Goal: Find specific page/section: Find specific page/section

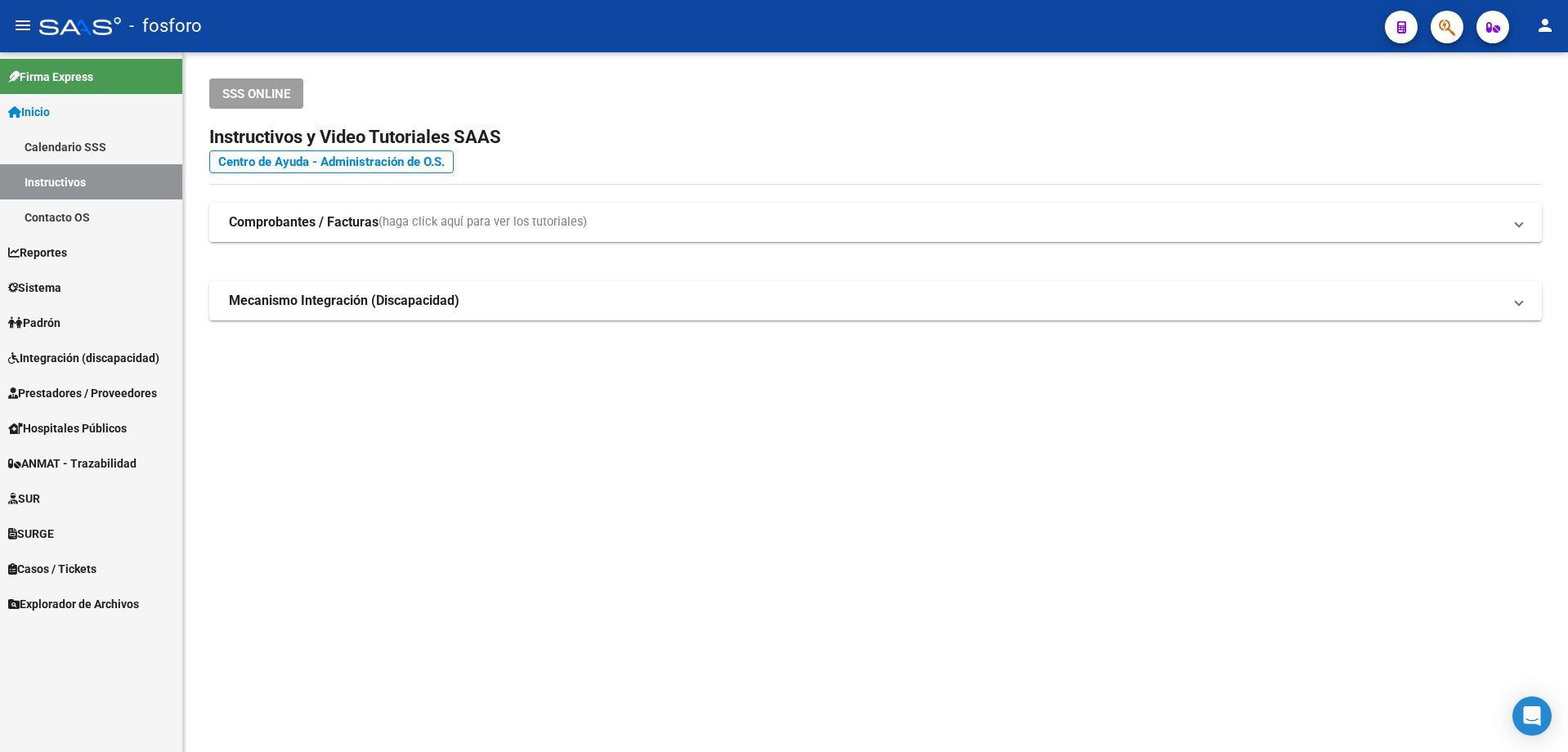
click at [126, 351] on span "Integración (discapacidad)" at bounding box center [84, 357] width 152 height 18
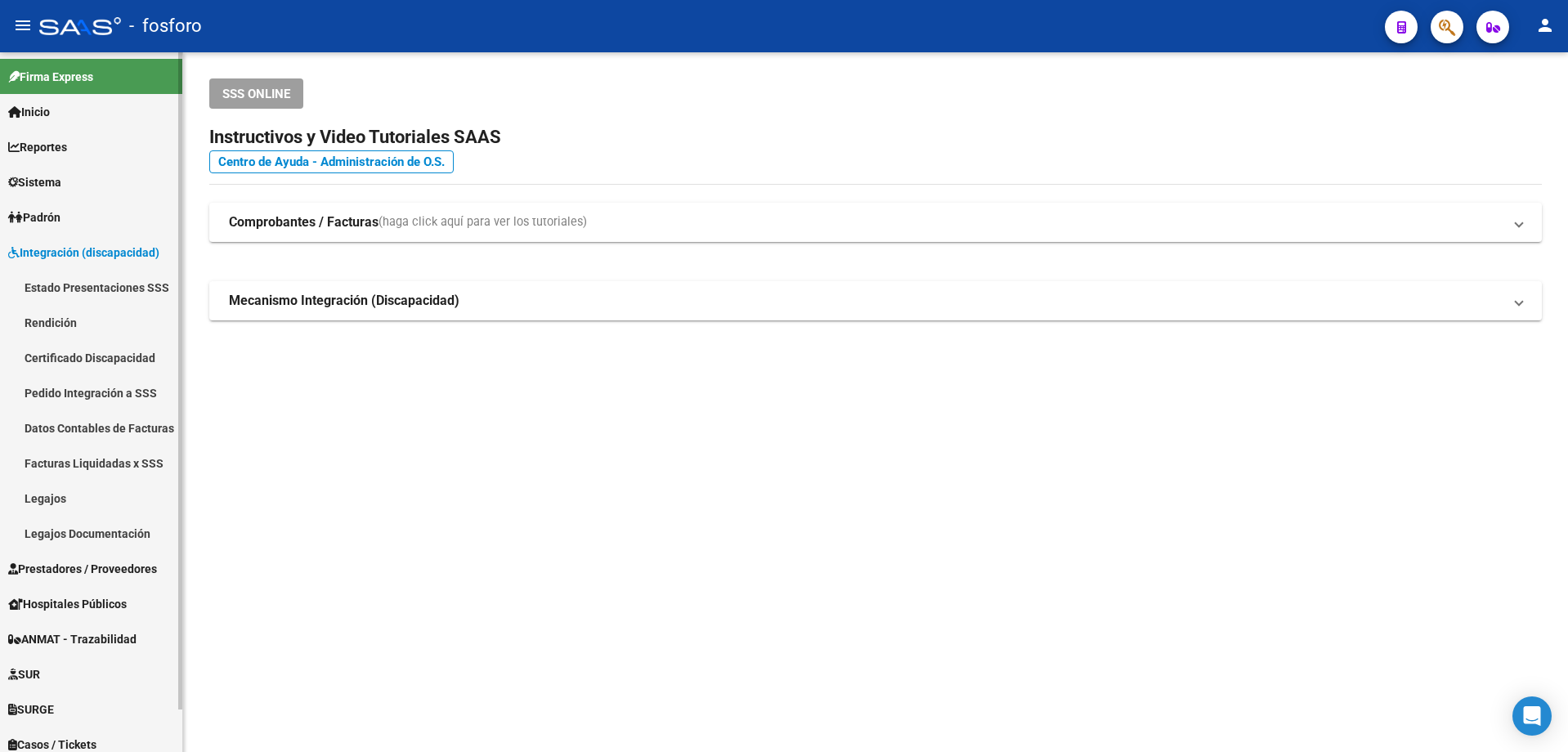
click at [67, 317] on link "Rendición" at bounding box center [91, 322] width 182 height 35
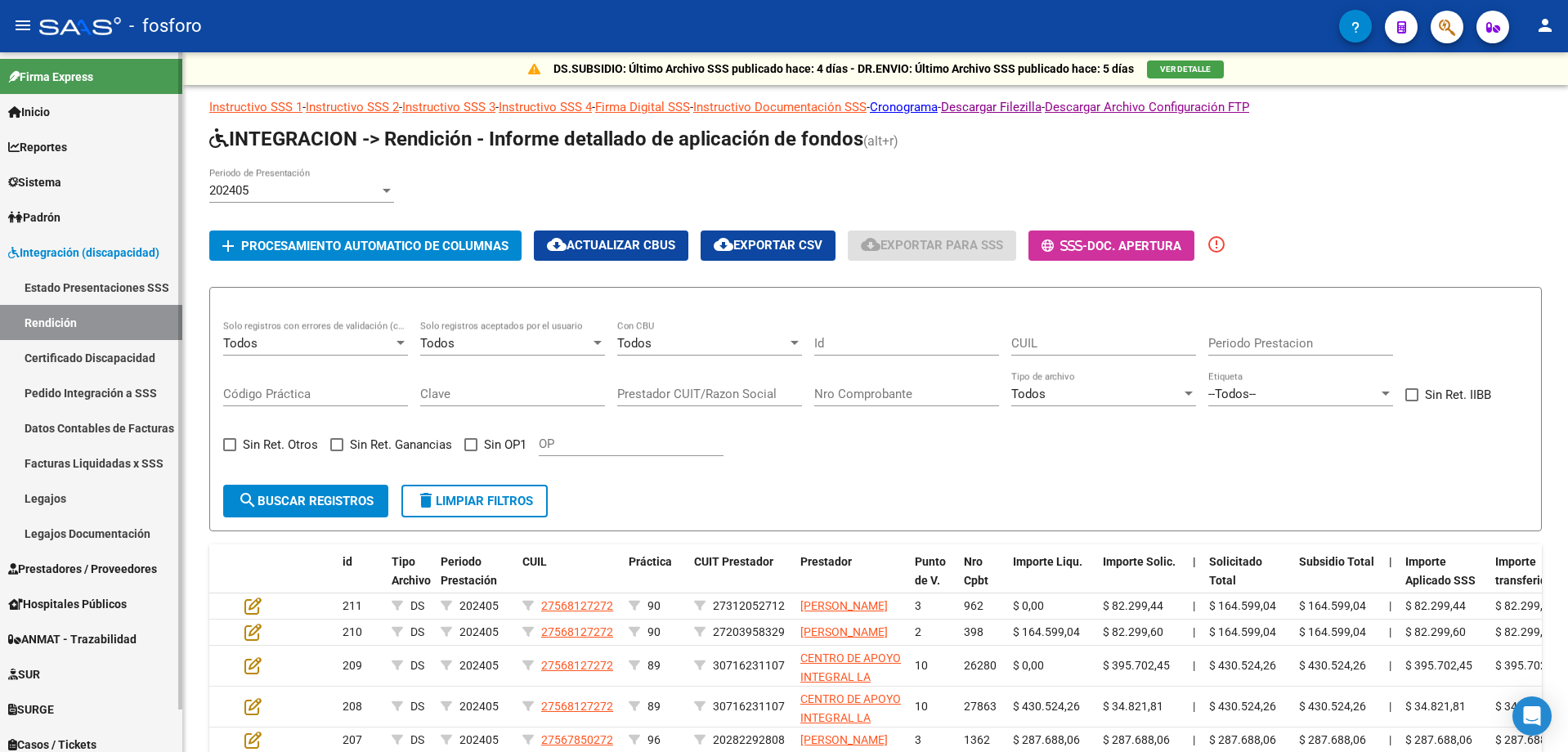
click at [65, 301] on link "Estado Presentaciones SSS" at bounding box center [91, 286] width 182 height 35
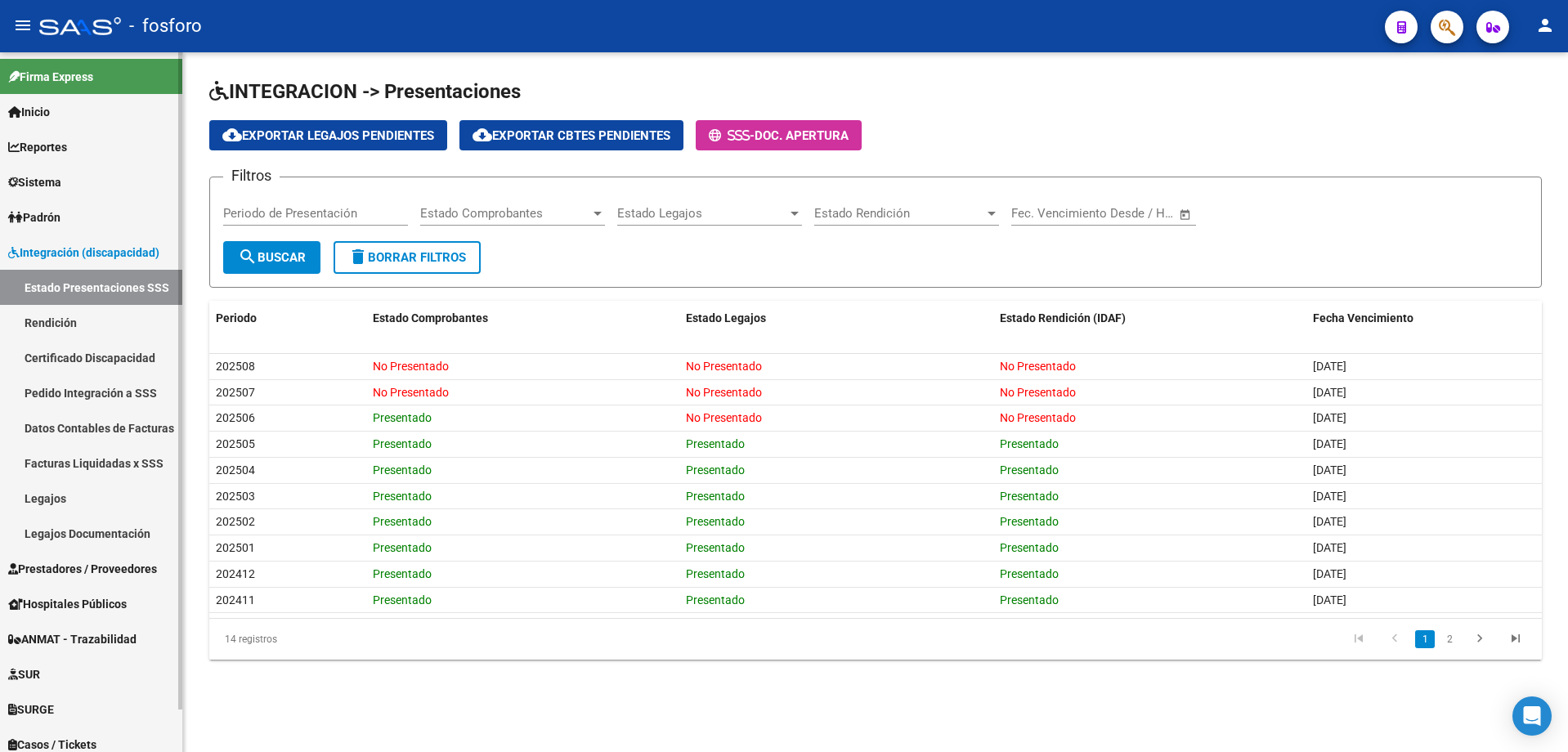
click at [90, 268] on link "Integración (discapacidad)" at bounding box center [91, 252] width 182 height 35
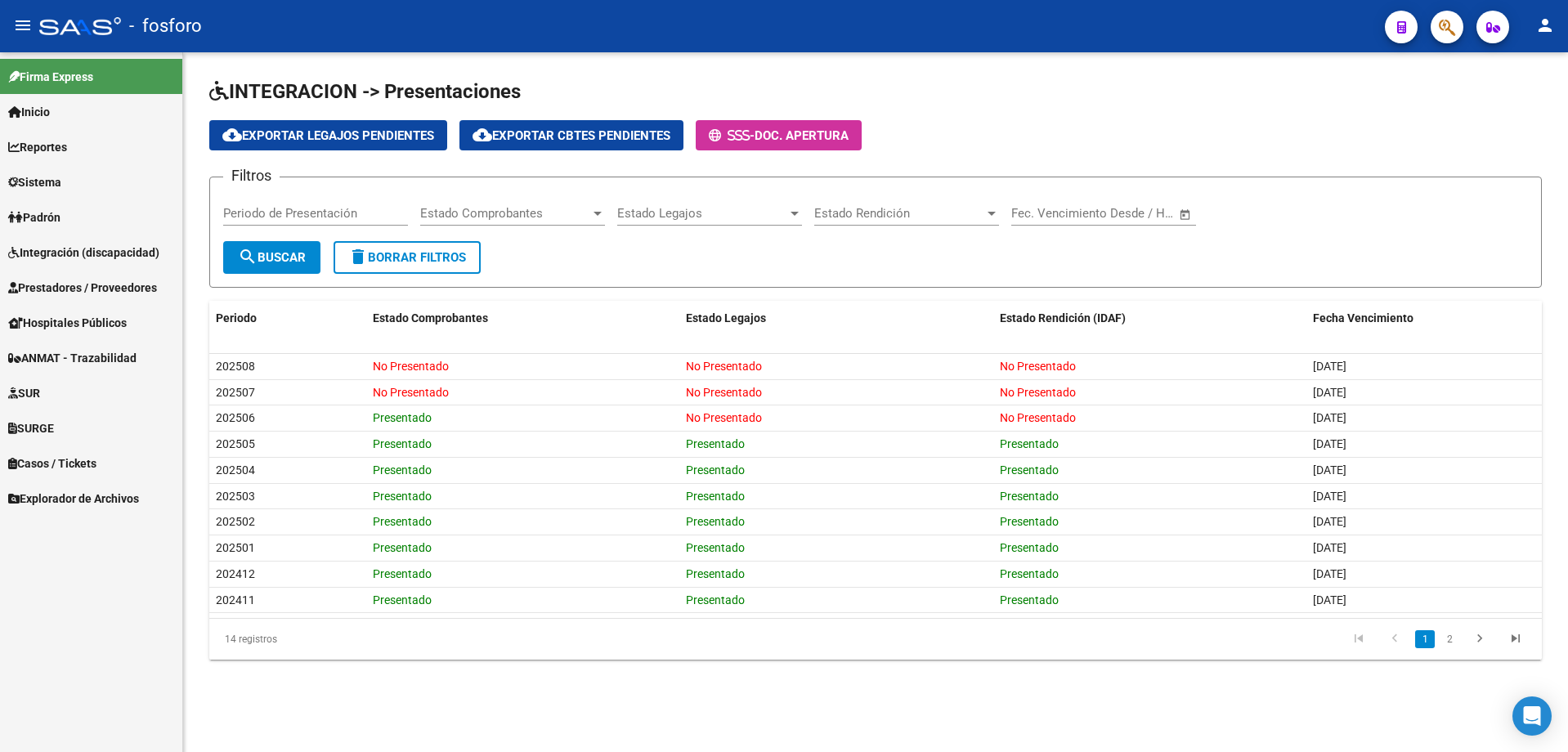
click at [94, 290] on span "Prestadores / Proveedores" at bounding box center [83, 287] width 149 height 18
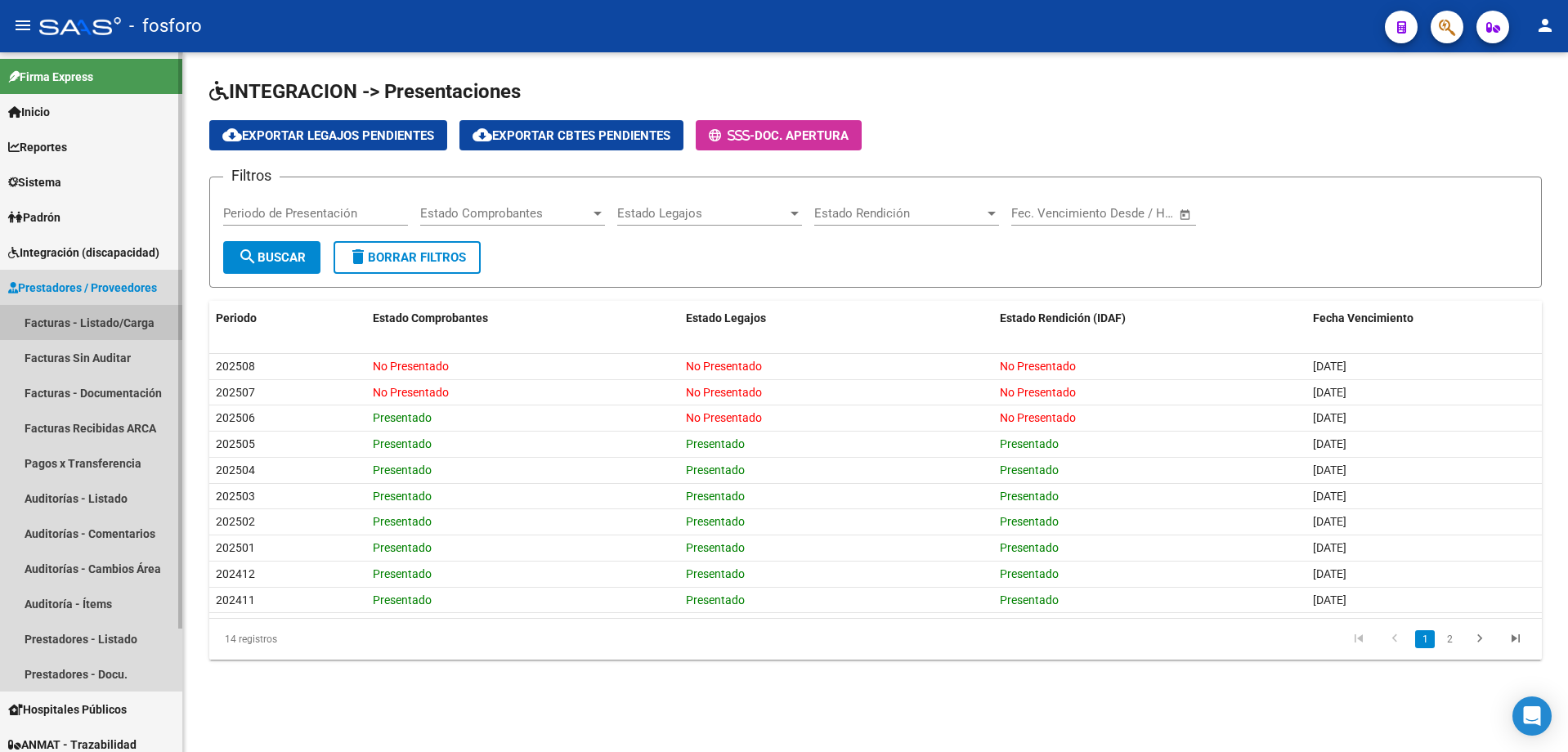
click at [99, 319] on link "Facturas - Listado/Carga" at bounding box center [91, 322] width 182 height 35
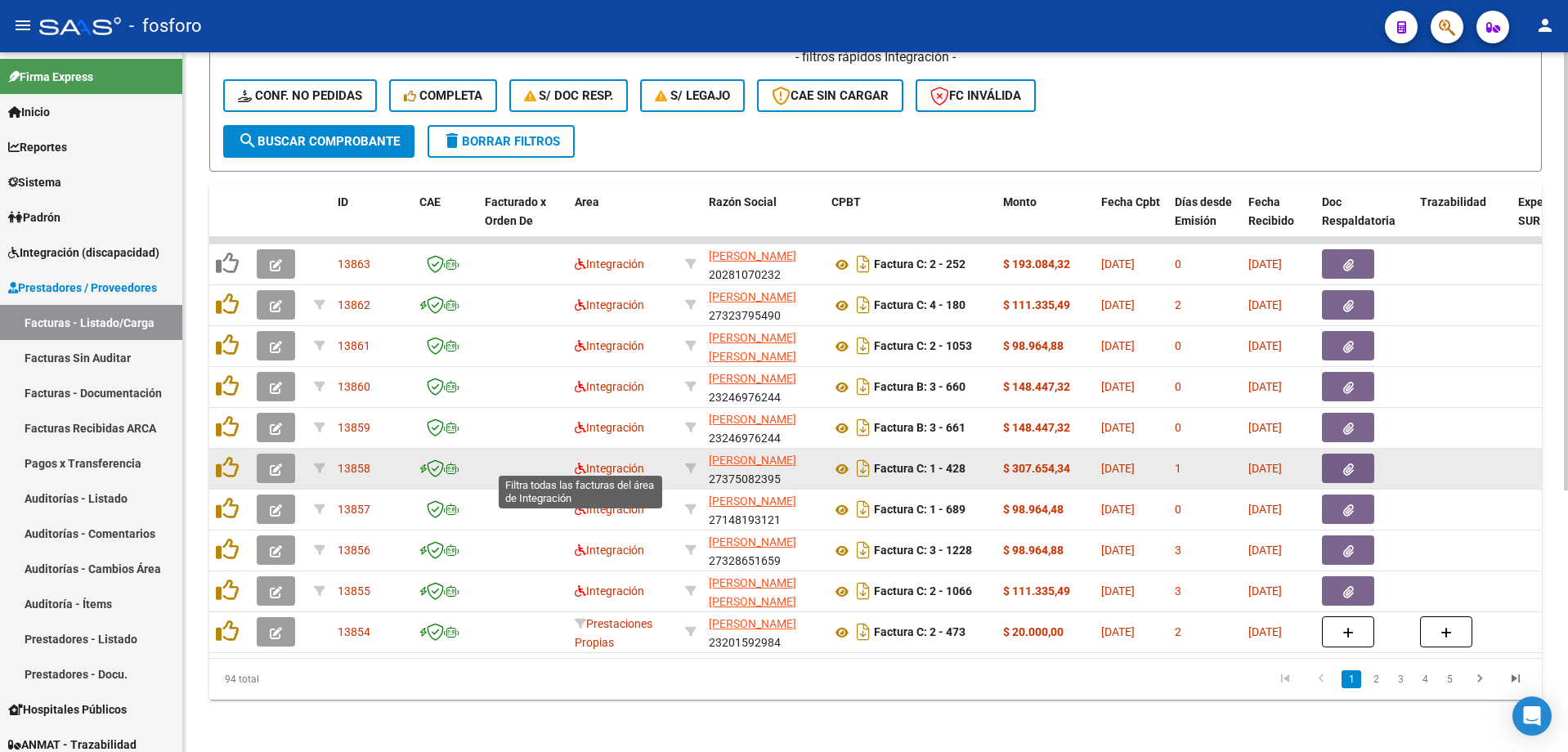
scroll to position [417, 0]
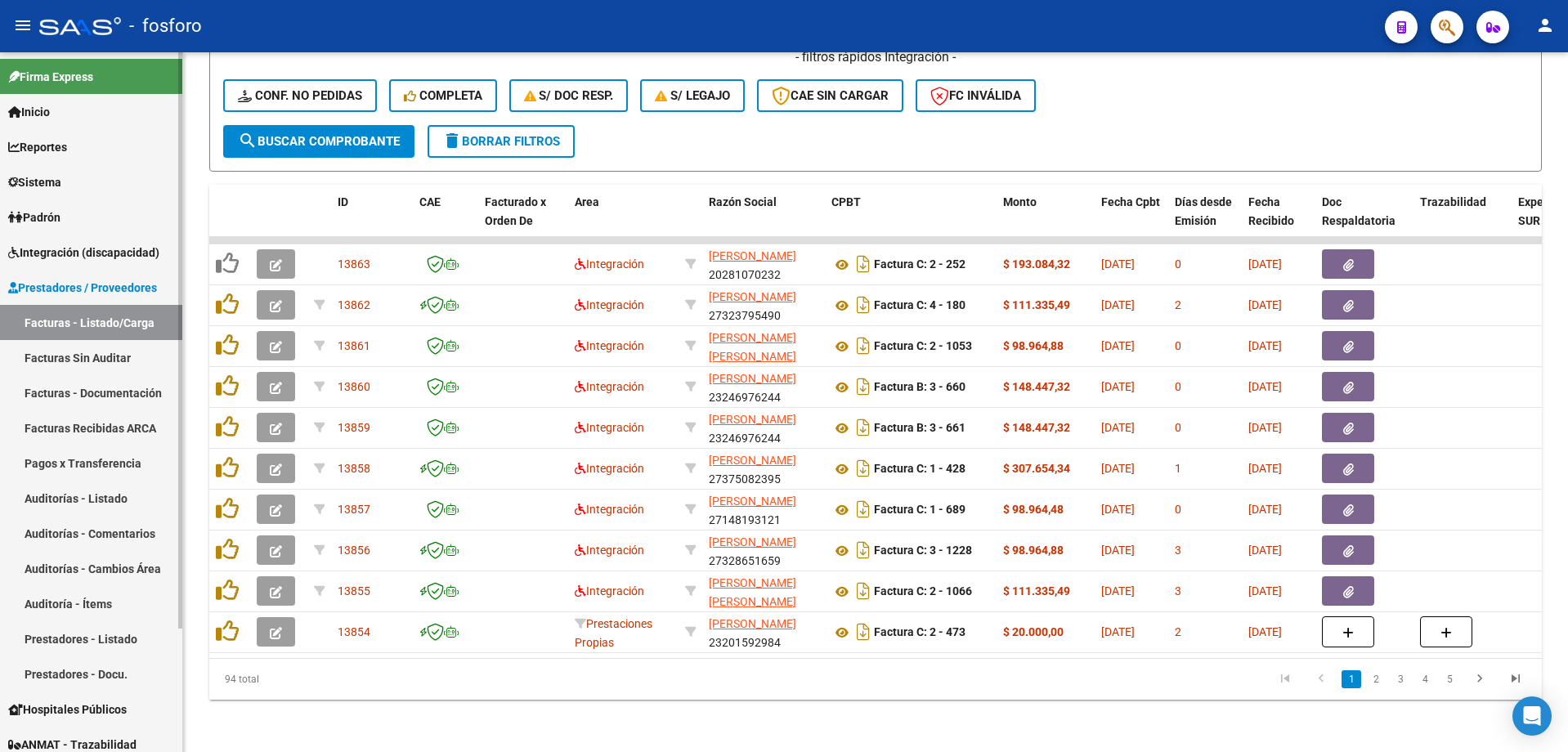
click at [74, 295] on span "Prestadores / Proveedores" at bounding box center [83, 287] width 149 height 18
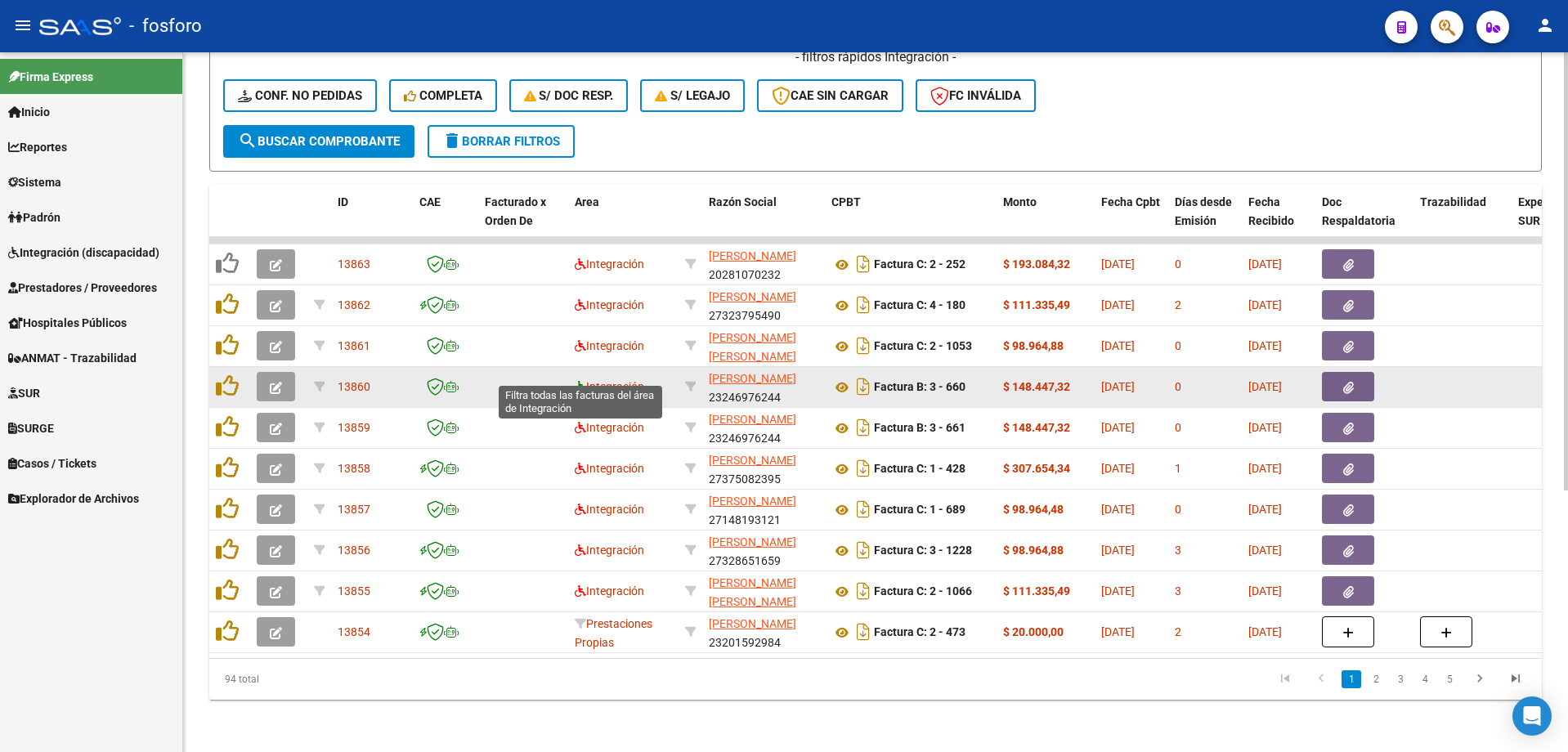
click at [579, 381] on icon at bounding box center [580, 387] width 12 height 12
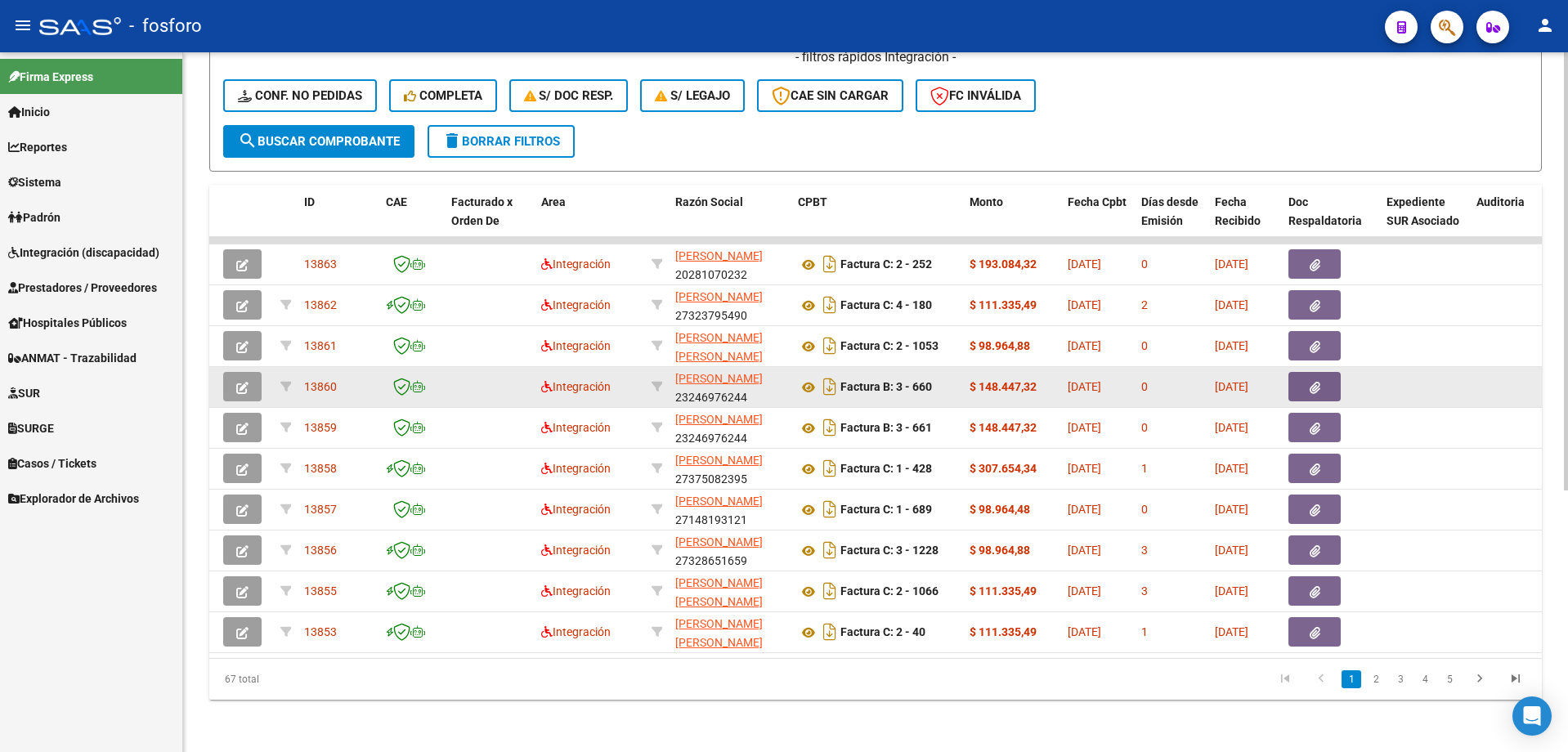
scroll to position [0, 0]
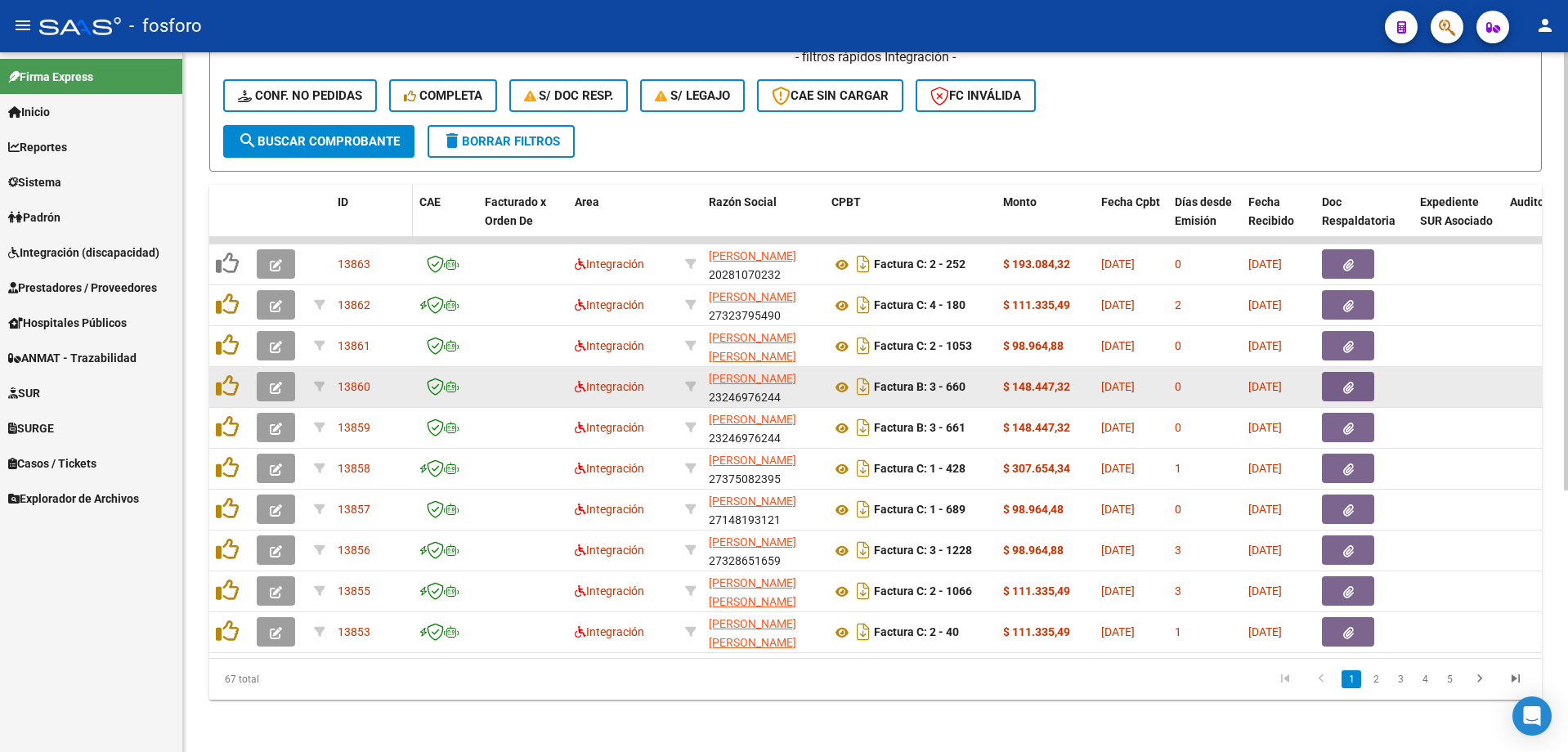
drag, startPoint x: 412, startPoint y: 708, endPoint x: 383, endPoint y: 188, distance: 520.8
click at [412, 678] on div "Video tutorial PRESTADORES -> Listado de CPBTs Emitidos por Prestadores / Prove…" at bounding box center [875, 200] width 1385 height 1104
click at [1191, 202] on span "Días desde Emisión" at bounding box center [1204, 212] width 58 height 32
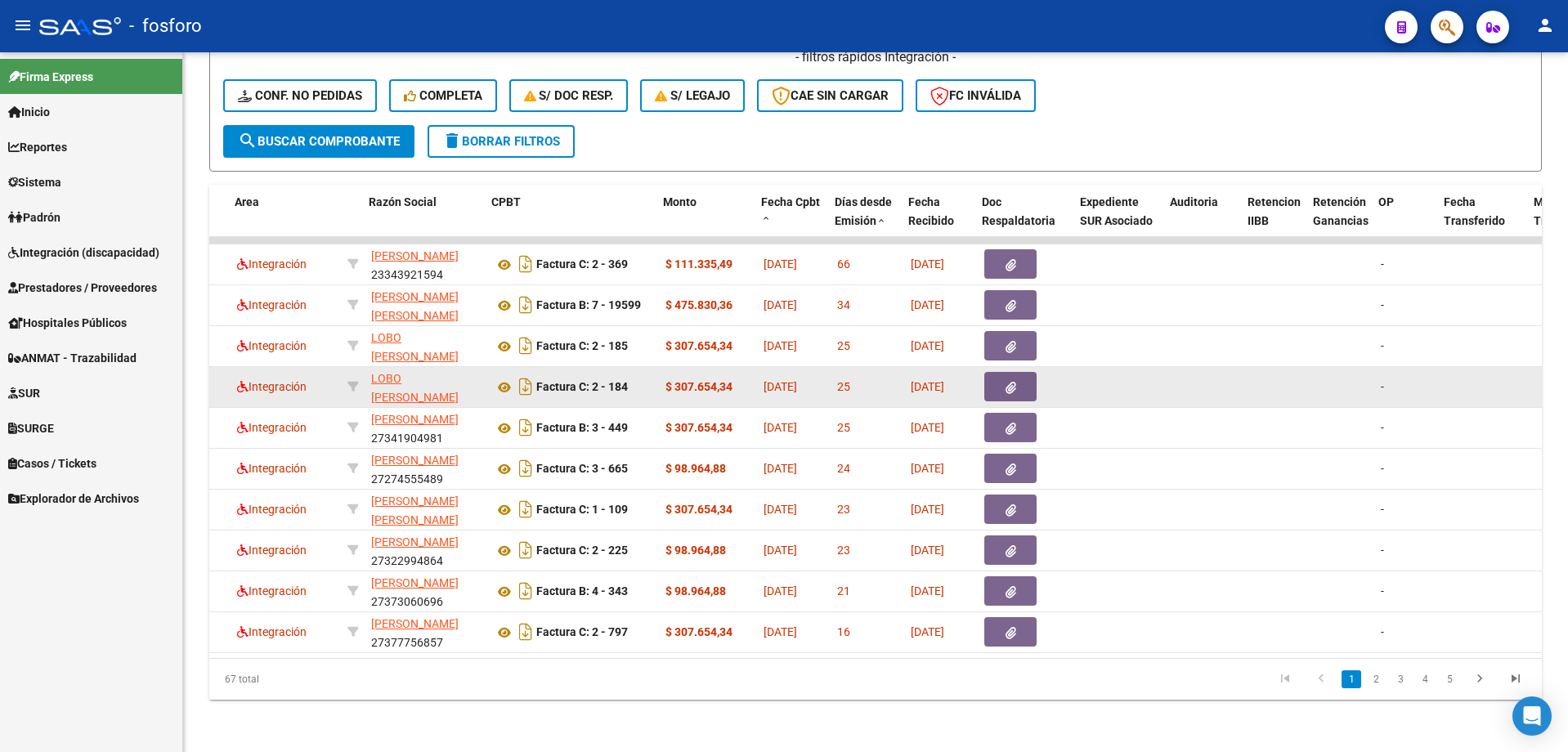
scroll to position [0, 340]
